Goal: Task Accomplishment & Management: Complete application form

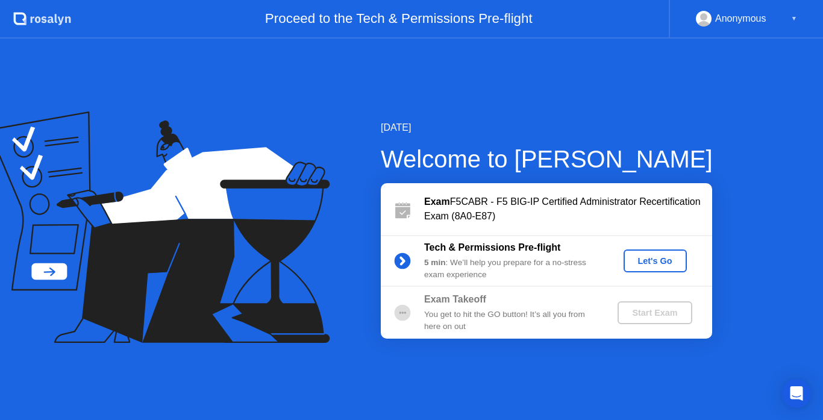
click at [645, 262] on div "Let's Go" at bounding box center [655, 261] width 54 height 10
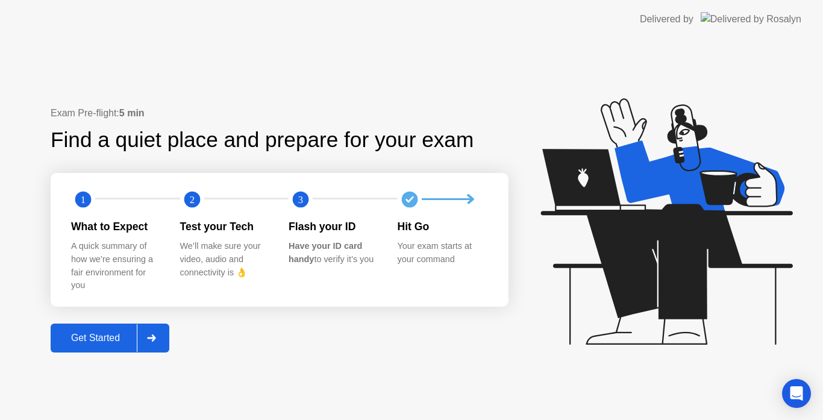
click at [145, 336] on div at bounding box center [151, 338] width 29 height 28
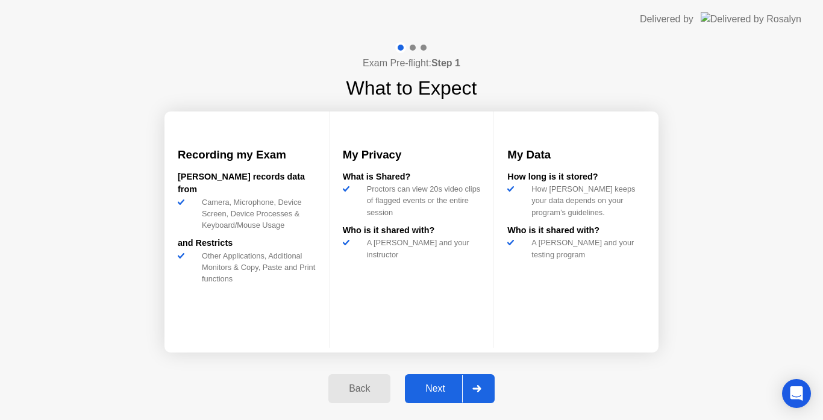
click at [483, 393] on div at bounding box center [476, 389] width 29 height 28
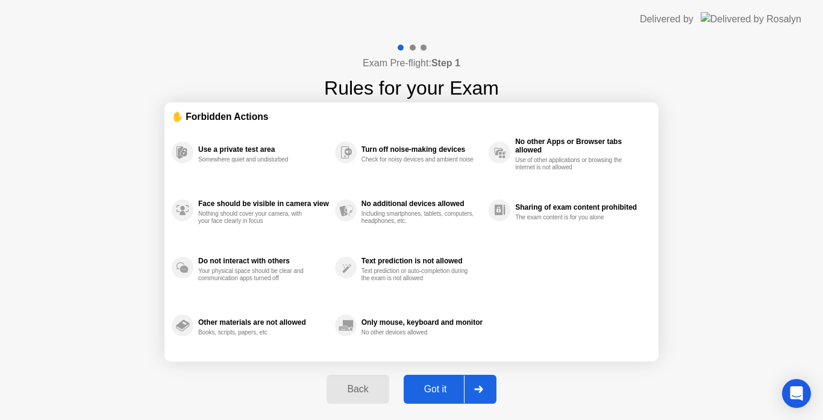
click at [483, 393] on div at bounding box center [478, 389] width 29 height 28
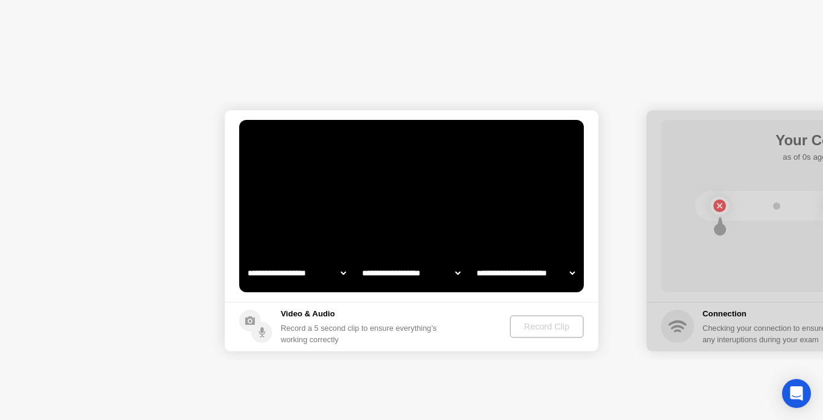
select select "**********"
select select "*******"
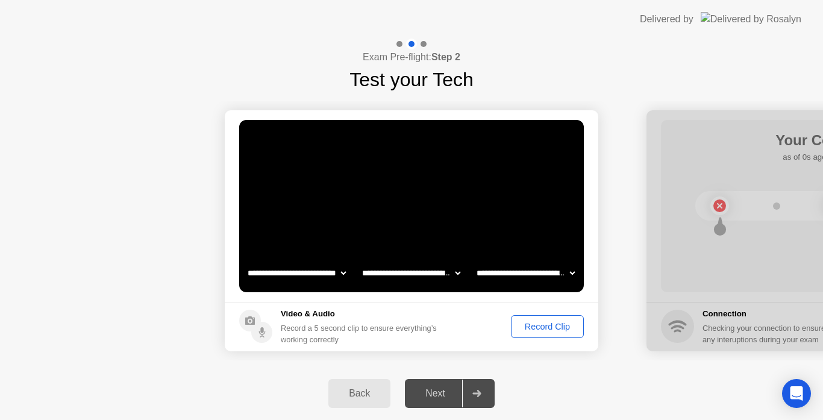
click at [551, 328] on div "Record Clip" at bounding box center [547, 327] width 64 height 10
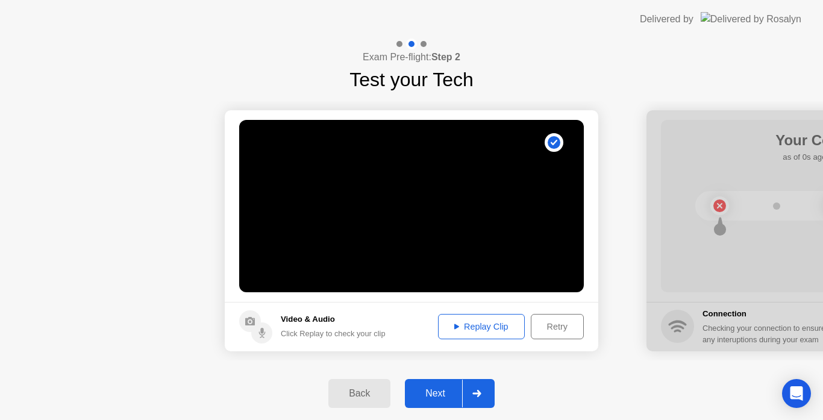
click at [480, 390] on icon at bounding box center [476, 393] width 9 height 7
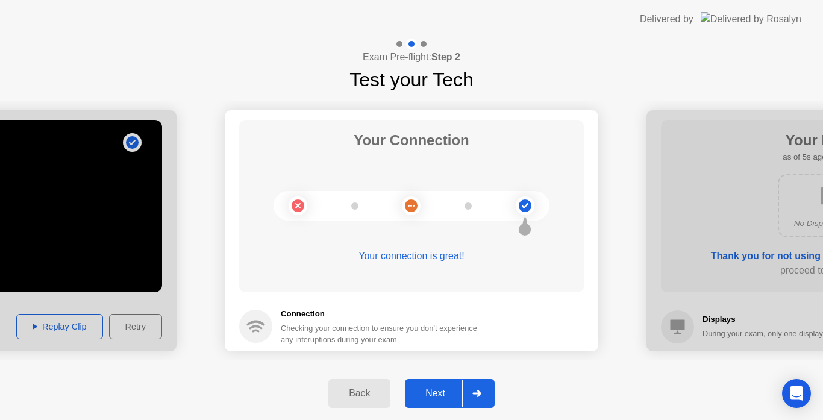
click at [480, 390] on icon at bounding box center [476, 393] width 9 height 7
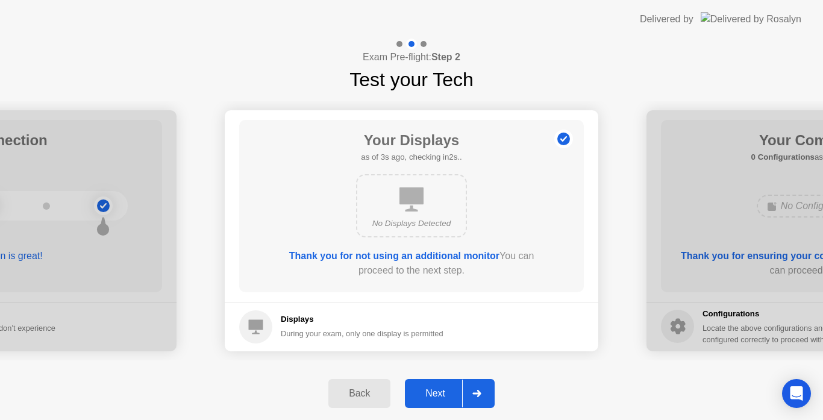
click at [480, 390] on icon at bounding box center [476, 393] width 9 height 7
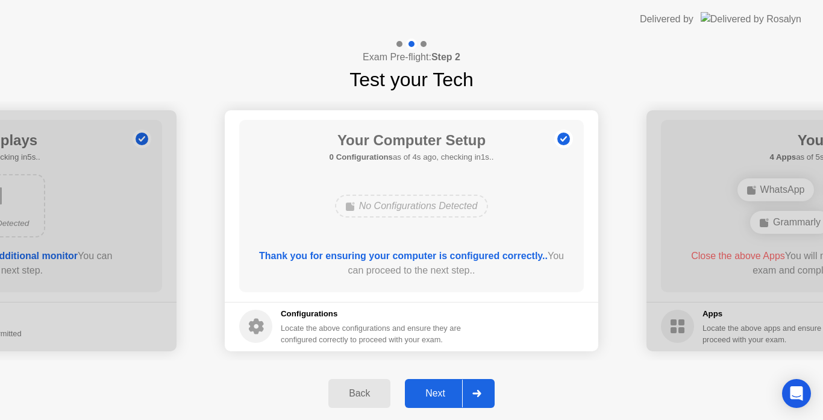
click at [480, 390] on icon at bounding box center [476, 393] width 9 height 7
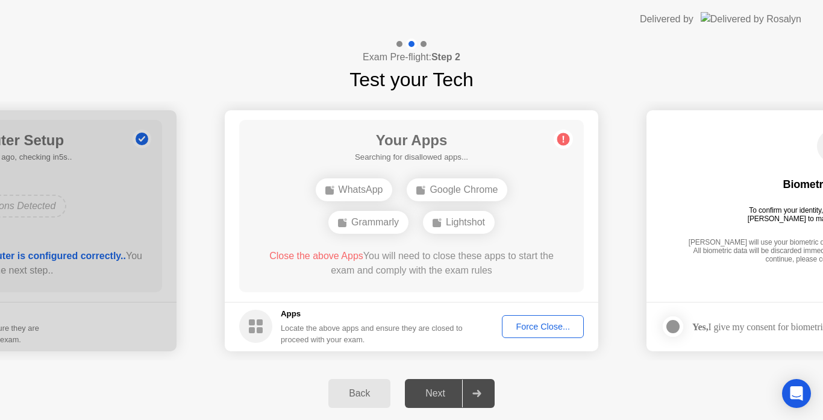
click at [548, 322] on div "Force Close..." at bounding box center [543, 327] width 74 height 10
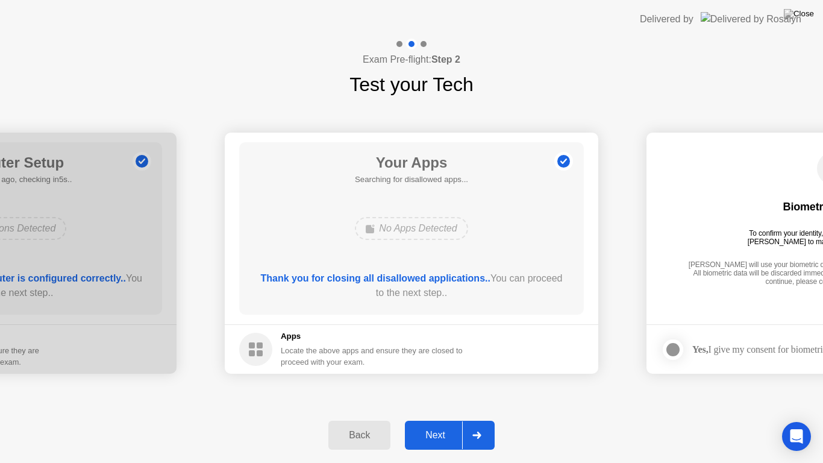
click at [486, 419] on div at bounding box center [476, 435] width 29 height 28
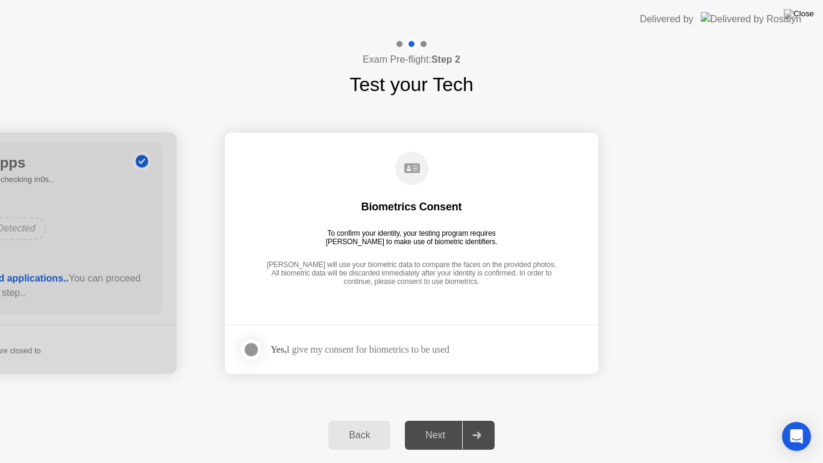
click at [257, 350] on div at bounding box center [251, 349] width 14 height 14
click at [489, 419] on div at bounding box center [476, 435] width 29 height 28
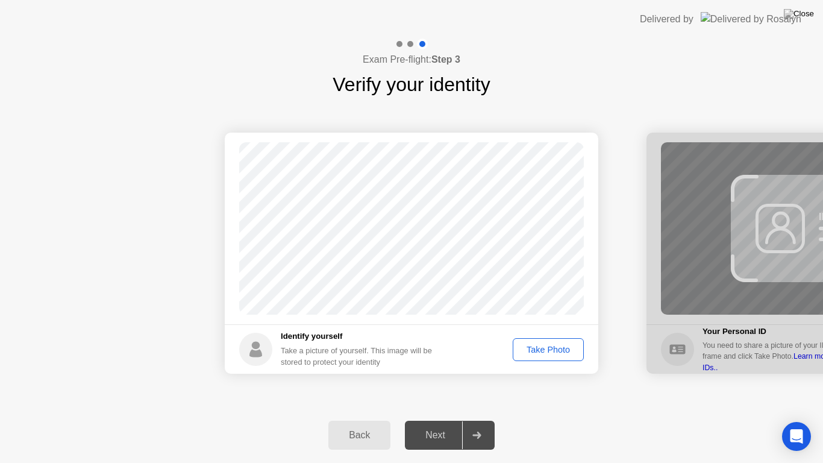
click at [548, 354] on div "Take Photo" at bounding box center [548, 350] width 63 height 10
click at [481, 419] on div at bounding box center [476, 435] width 29 height 28
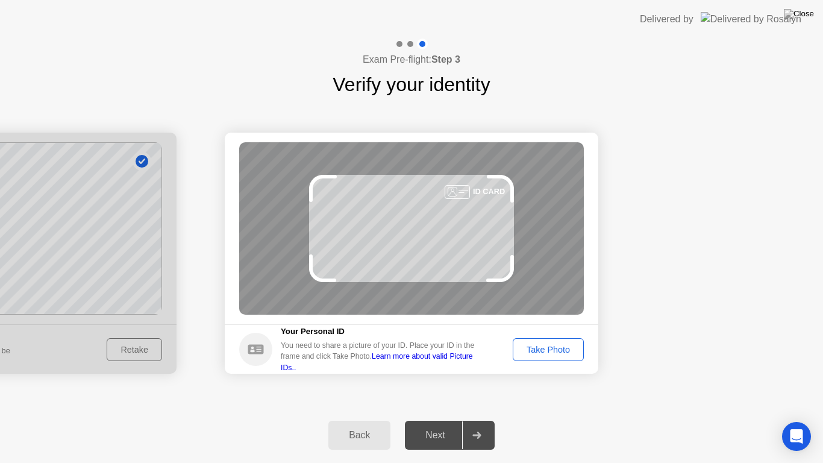
click at [536, 345] on div "Take Photo" at bounding box center [548, 350] width 63 height 10
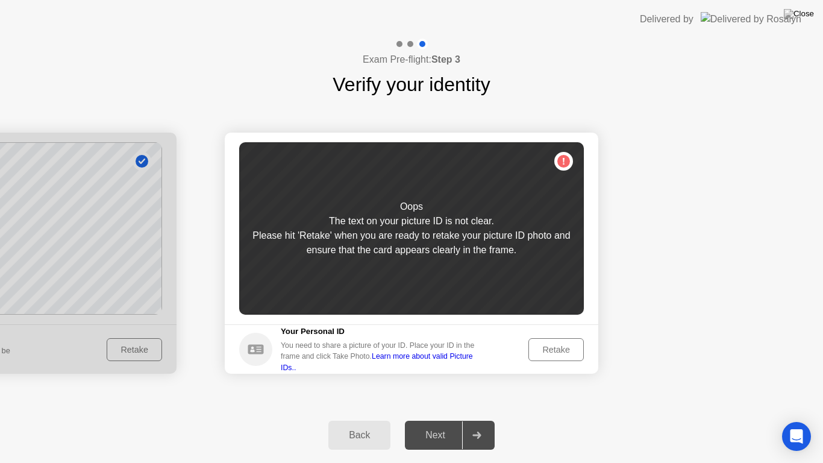
click at [557, 345] on div "Retake" at bounding box center [556, 350] width 47 height 10
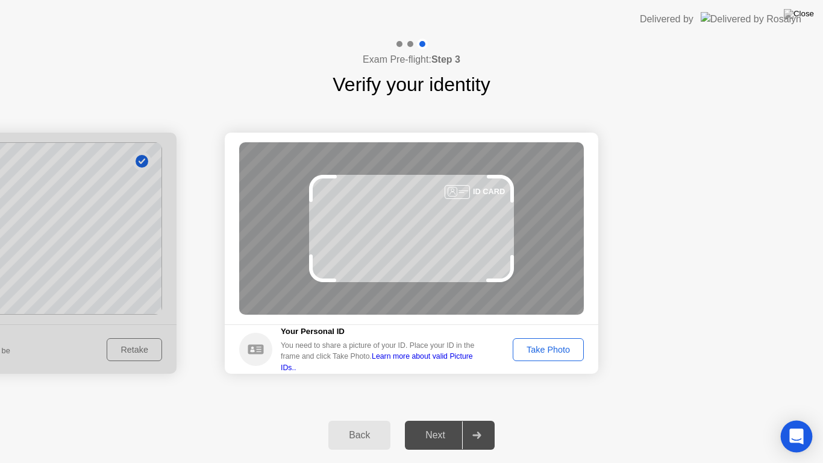
click at [805, 419] on div "Open Intercom Messenger" at bounding box center [797, 437] width 32 height 32
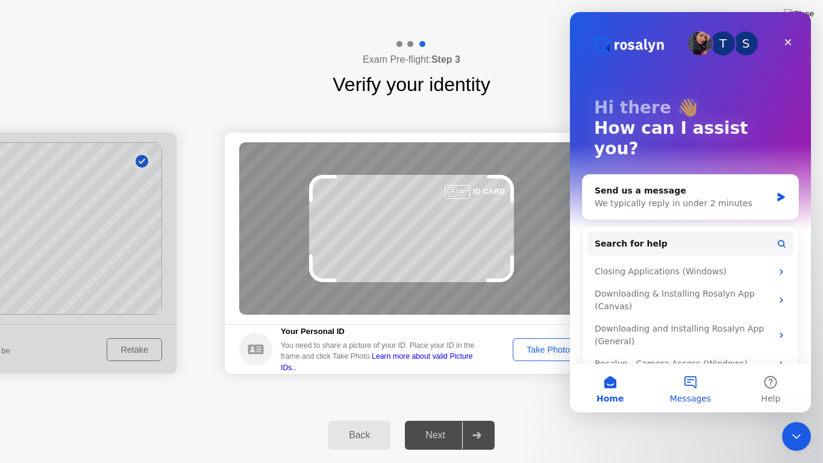
click at [693, 387] on button "Messages" at bounding box center [690, 388] width 80 height 48
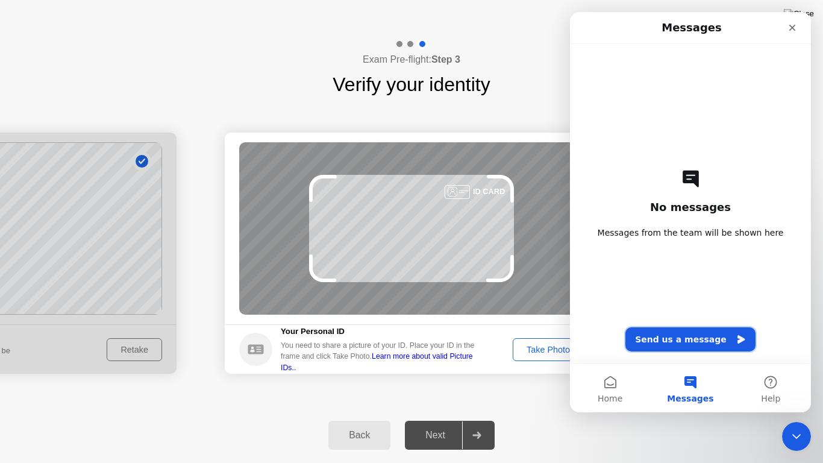
click at [709, 340] on button "Send us a message" at bounding box center [690, 339] width 130 height 24
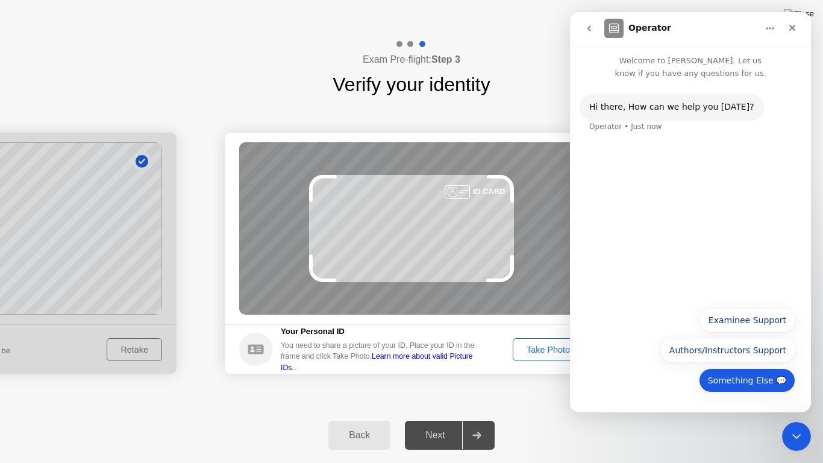
click at [745, 381] on button "Something Else 💬" at bounding box center [747, 380] width 96 height 24
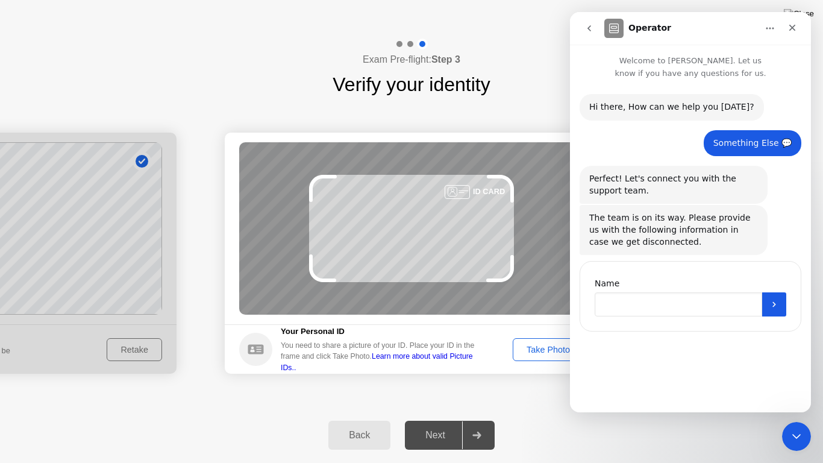
click at [639, 302] on input "Name" at bounding box center [679, 304] width 168 height 24
type input "**********"
click at [775, 297] on button "Submit" at bounding box center [774, 304] width 24 height 24
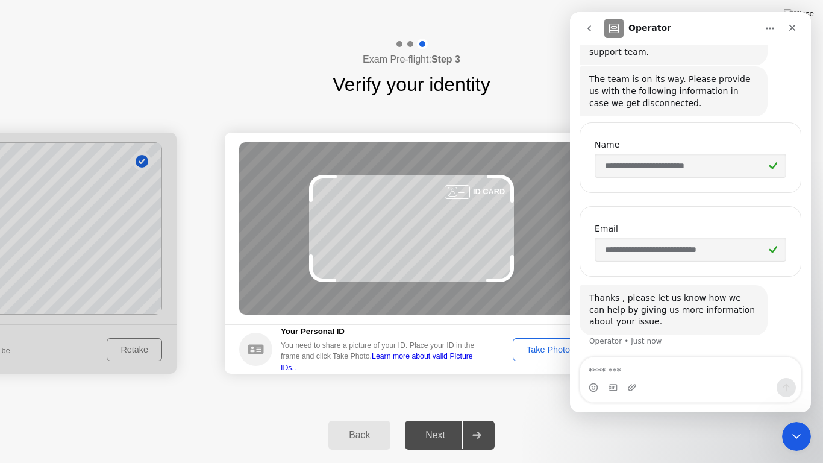
scroll to position [142, 0]
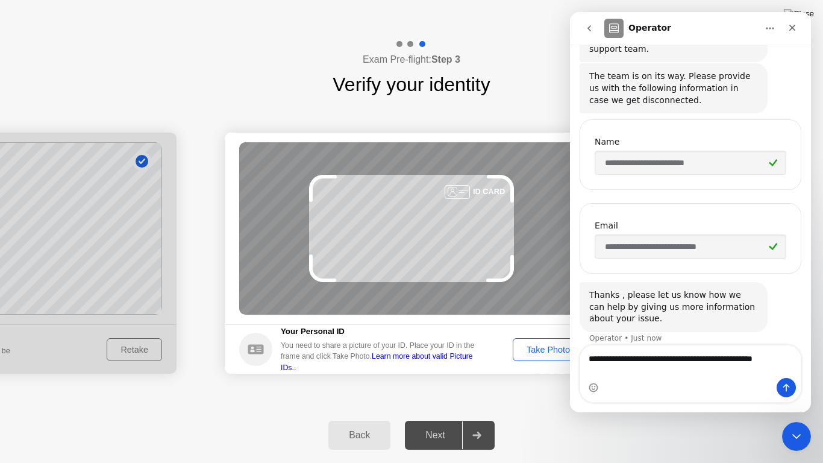
type textarea "**********"
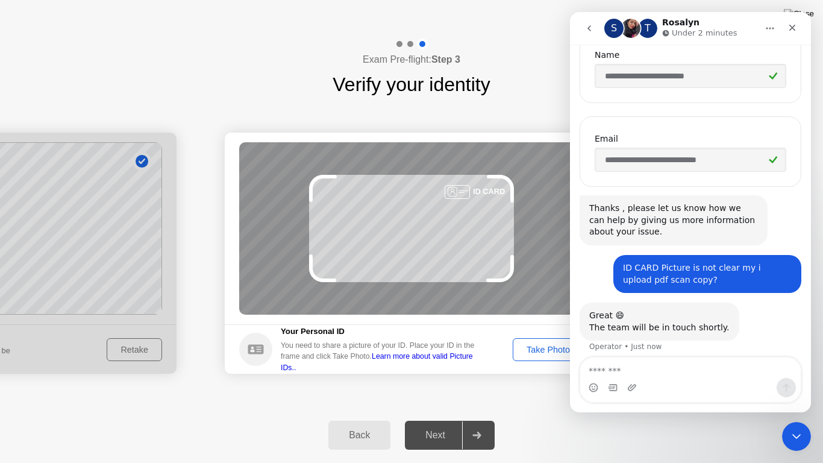
scroll to position [237, 0]
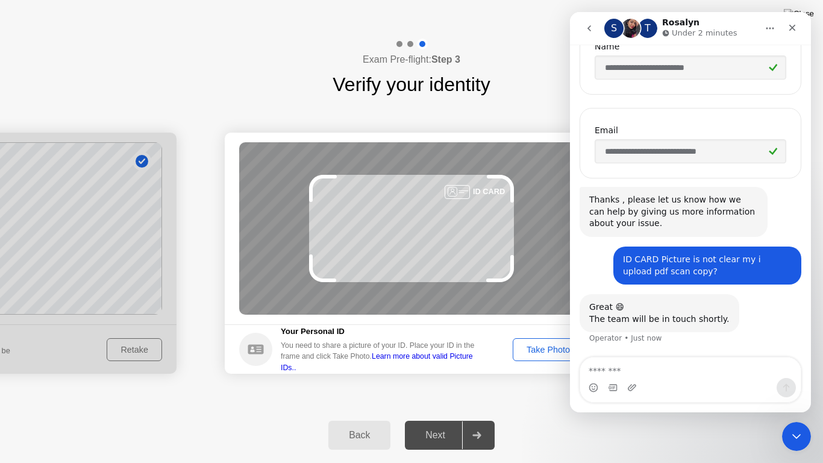
click at [263, 353] on icon at bounding box center [256, 349] width 16 height 10
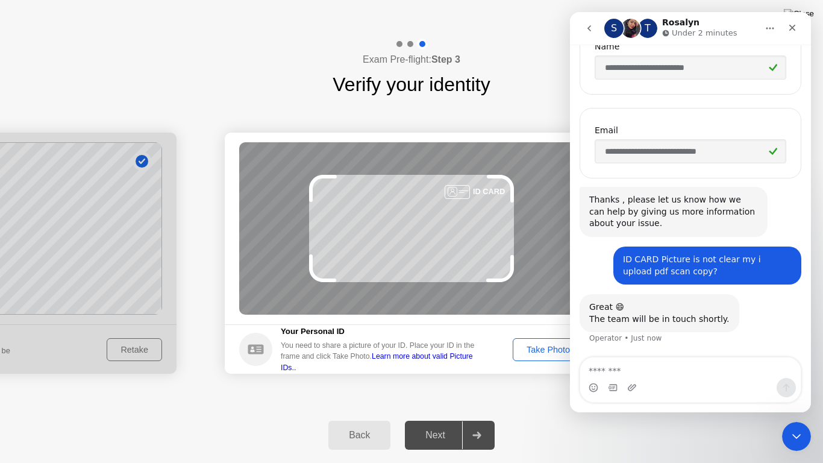
click at [263, 353] on icon at bounding box center [256, 349] width 16 height 10
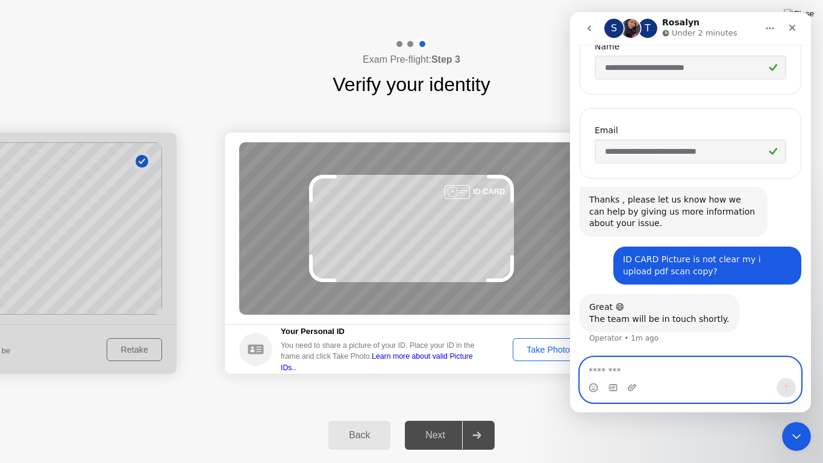
click at [615, 366] on textarea "Message…" at bounding box center [690, 367] width 221 height 20
type textarea "**********"
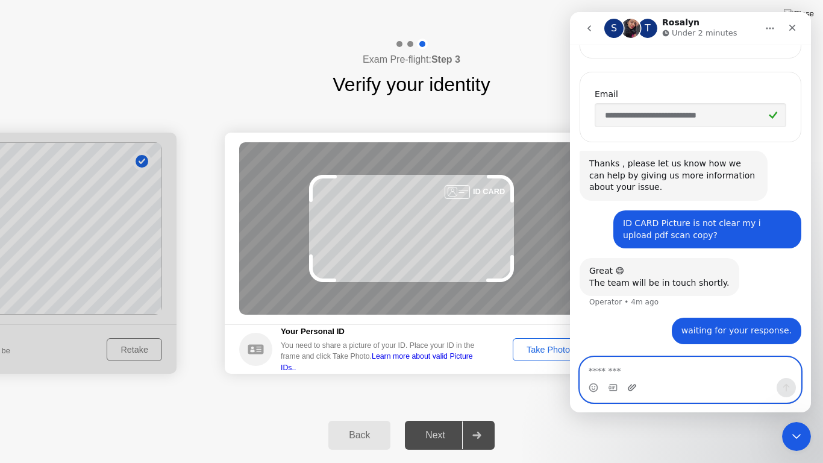
click at [634, 388] on icon "Upload attachment" at bounding box center [632, 387] width 8 height 7
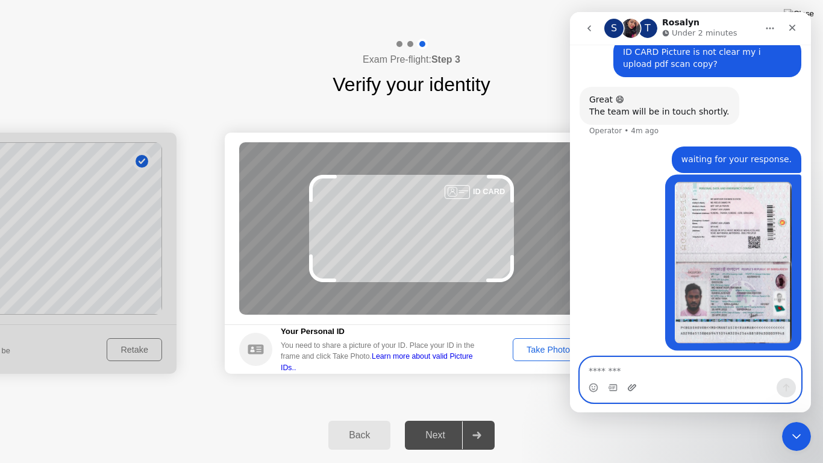
scroll to position [450, 0]
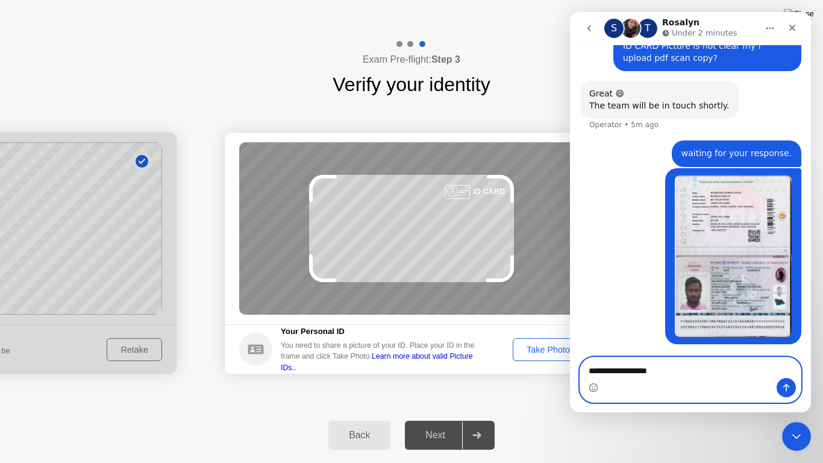
type textarea "**********"
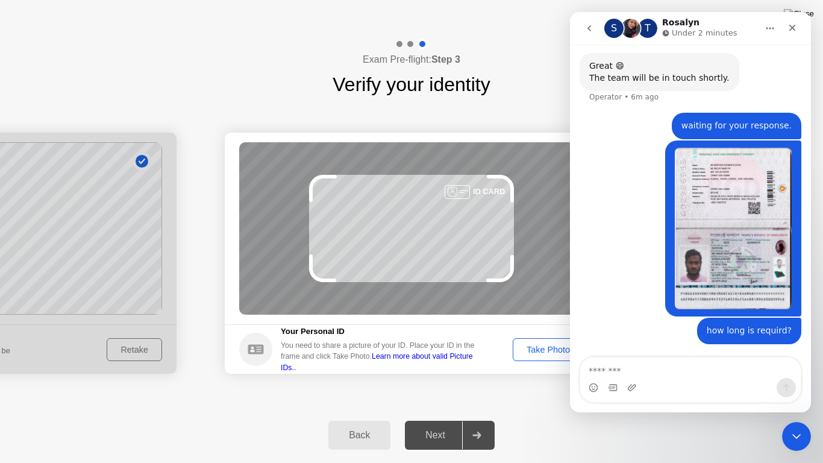
click at [433, 362] on link "Learn more about valid Picture IDs.." at bounding box center [377, 361] width 192 height 19
click at [519, 345] on div "Take Photo" at bounding box center [548, 350] width 63 height 10
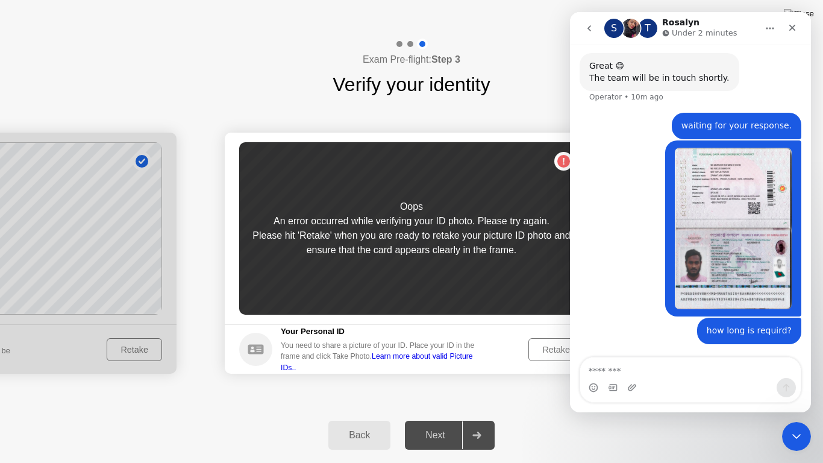
click at [559, 346] on div "Retake" at bounding box center [556, 350] width 47 height 10
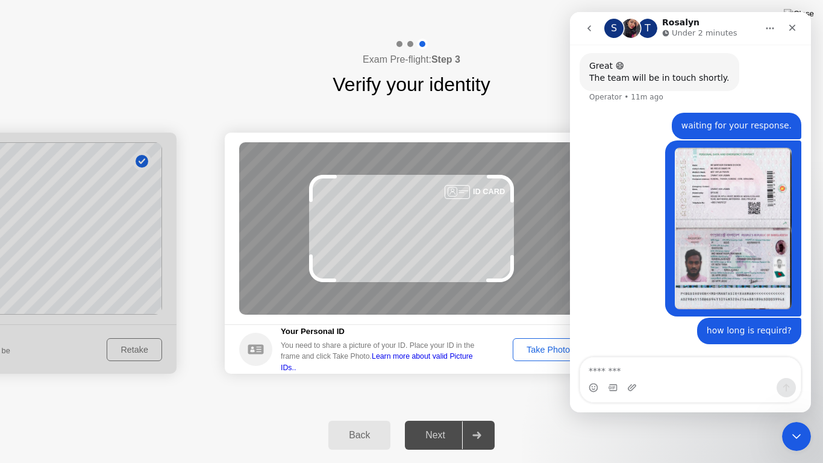
click at [559, 346] on div "Take Photo" at bounding box center [548, 350] width 63 height 10
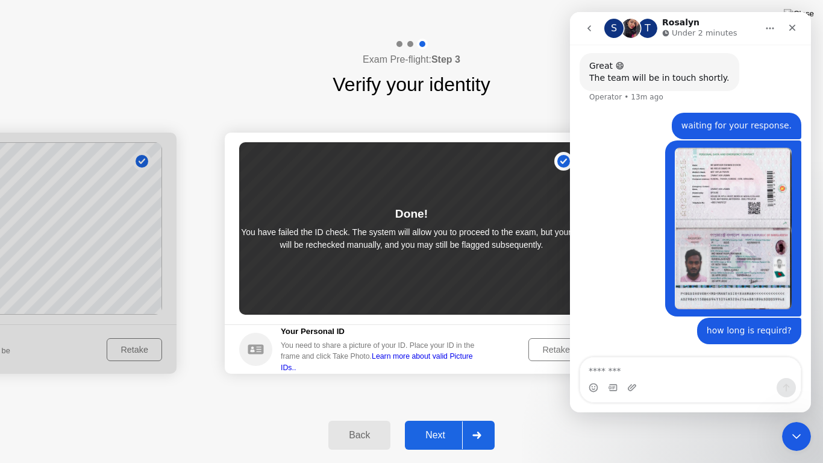
click at [765, 28] on button "Home" at bounding box center [770, 28] width 23 height 23
click html
click at [788, 419] on icon "Close Intercom Messenger" at bounding box center [795, 434] width 14 height 14
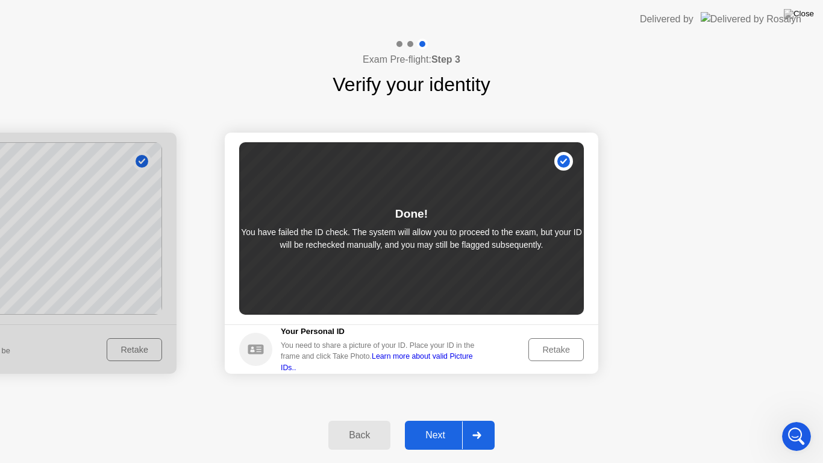
click at [476, 419] on div at bounding box center [476, 435] width 29 height 28
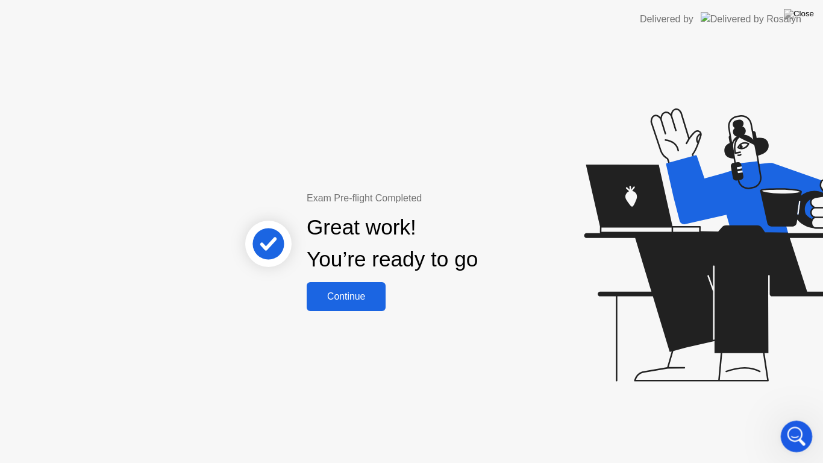
click at [788, 419] on icon "Open Intercom Messenger" at bounding box center [795, 435] width 20 height 20
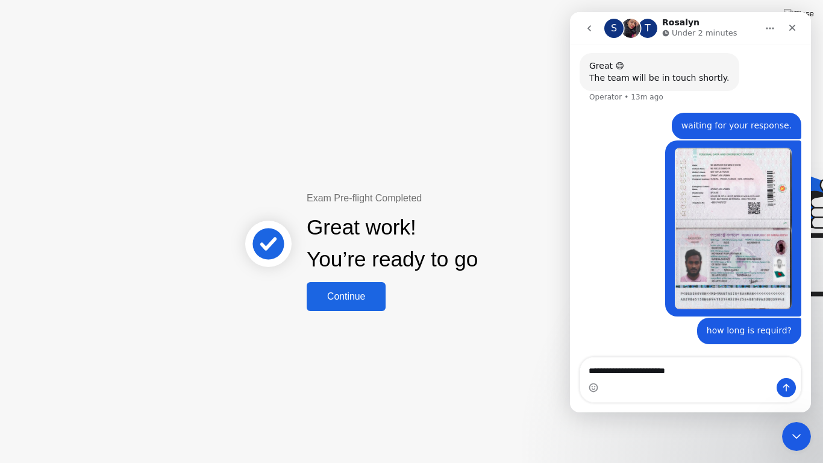
type textarea "**********"
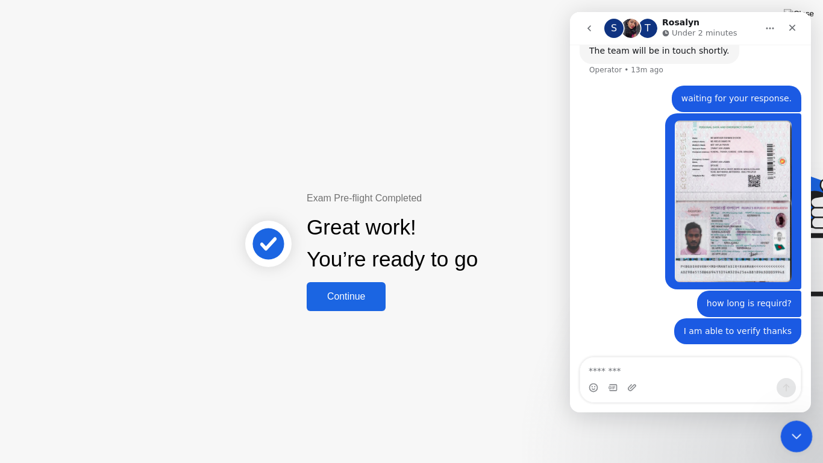
click at [795, 419] on div "Close Intercom Messenger" at bounding box center [794, 434] width 29 height 29
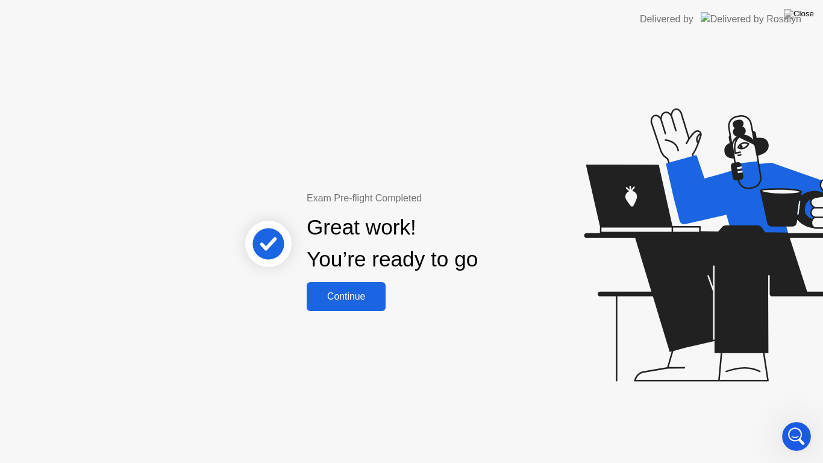
click at [372, 299] on div "Continue" at bounding box center [346, 296] width 72 height 11
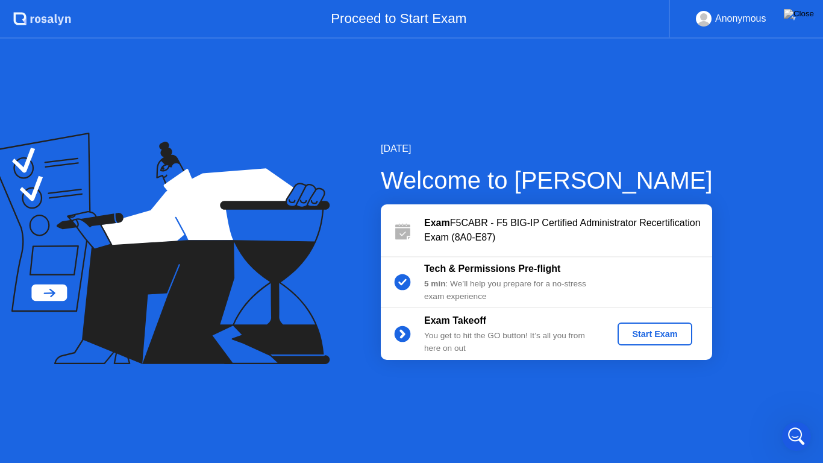
click at [665, 331] on div "Start Exam" at bounding box center [654, 334] width 64 height 10
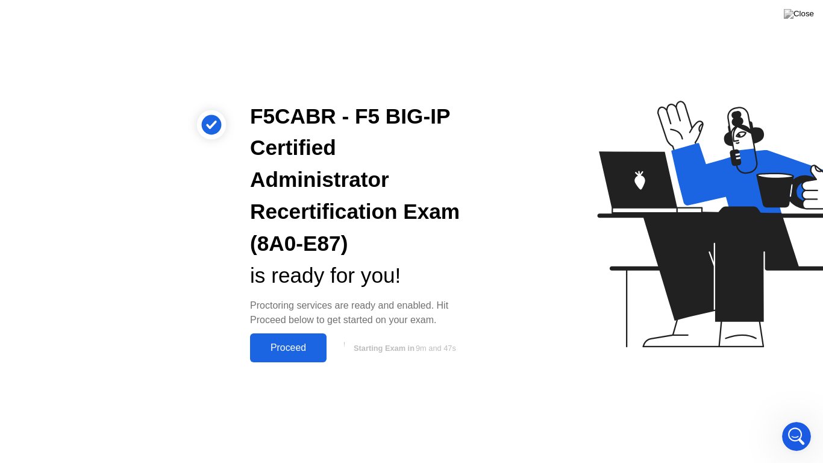
click at [296, 347] on div "Proceed" at bounding box center [288, 347] width 69 height 11
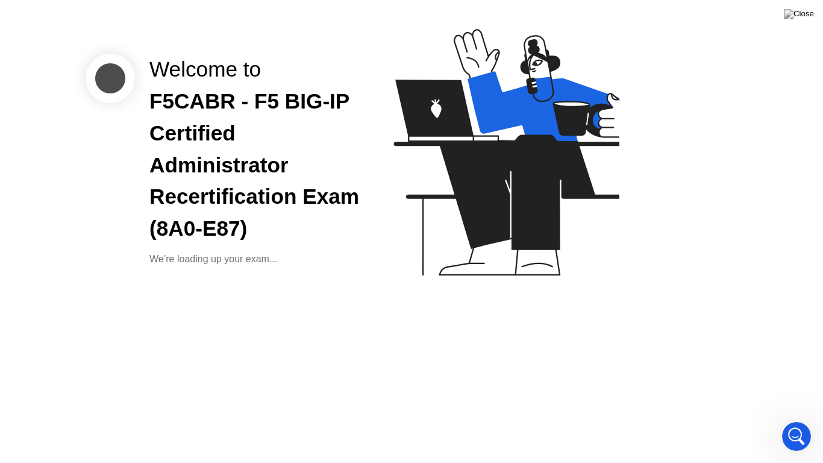
scroll to position [481, 0]
